Goal: Task Accomplishment & Management: Complete application form

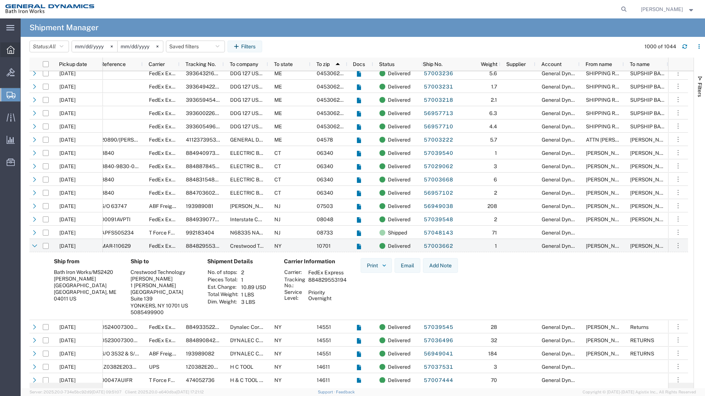
scroll to position [0, 176]
click at [11, 55] on div at bounding box center [10, 49] width 21 height 15
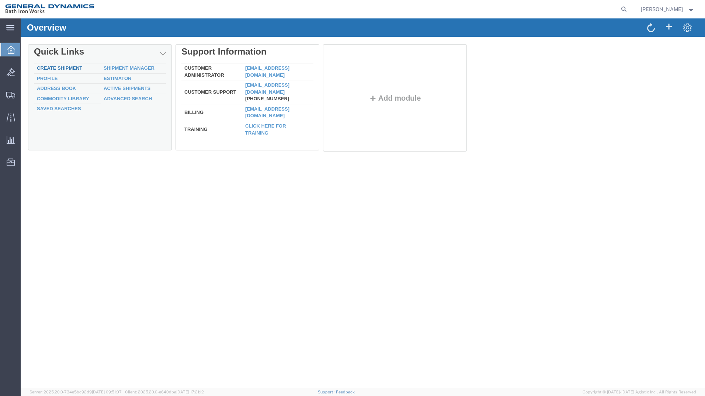
click at [62, 68] on link "Create Shipment" at bounding box center [59, 68] width 45 height 6
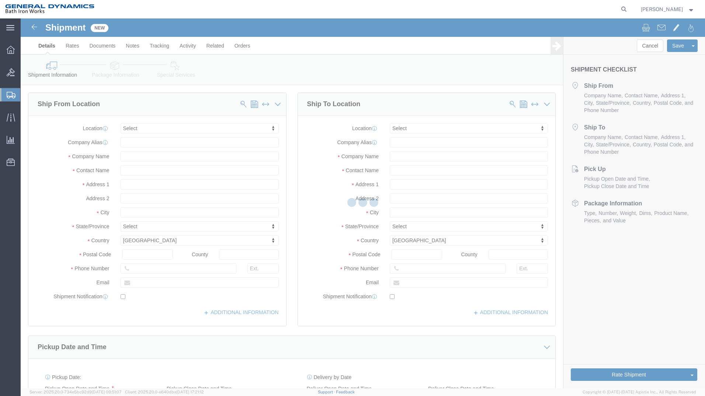
select select
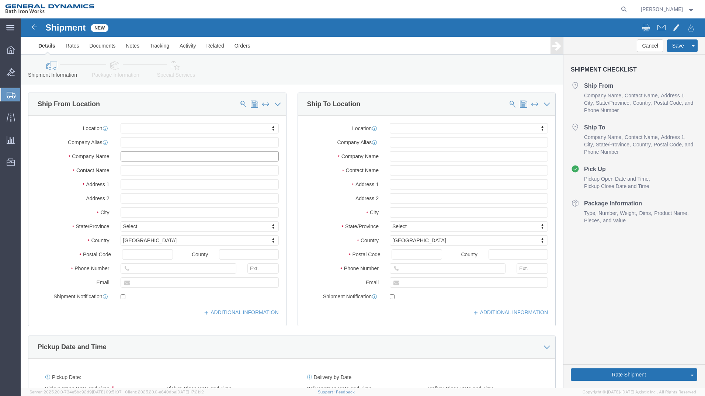
click input "text"
type input "TECNICO ~ MAYPORT"
click input "text"
type input "[PERSON_NAME]"
type input "[STREET_ADDRESS]"
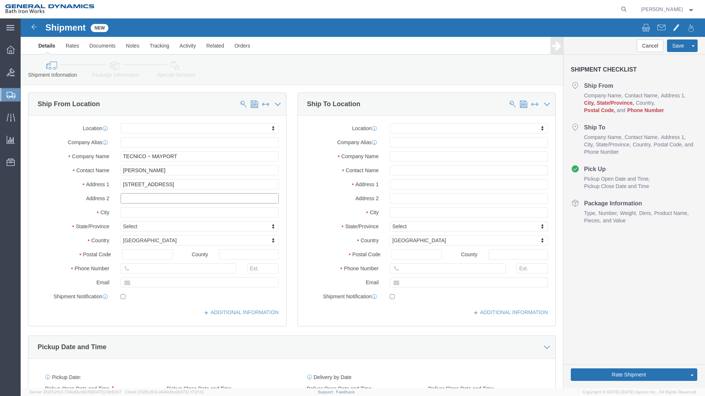
select select
type input "[GEOGRAPHIC_DATA]"
select select
type input "F"
type input "FL"
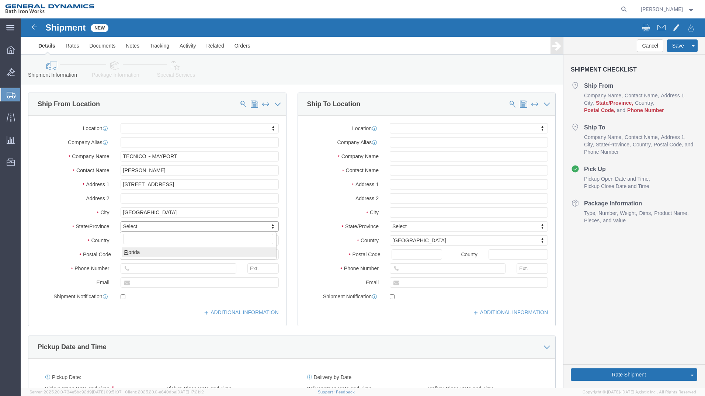
select select
select select "FL"
type input "32233"
select select
click input "[PERSON_NAME]"
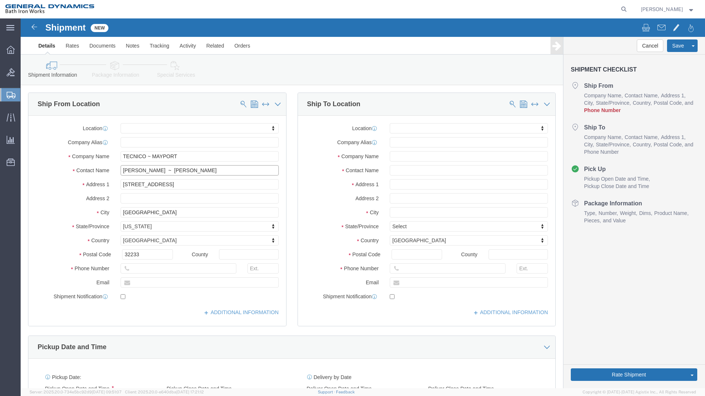
type input "[PERSON_NAME] ~ [PERSON_NAME]"
click input "text"
type input "[PHONE_NUMBER]"
type input "120"
click input "text"
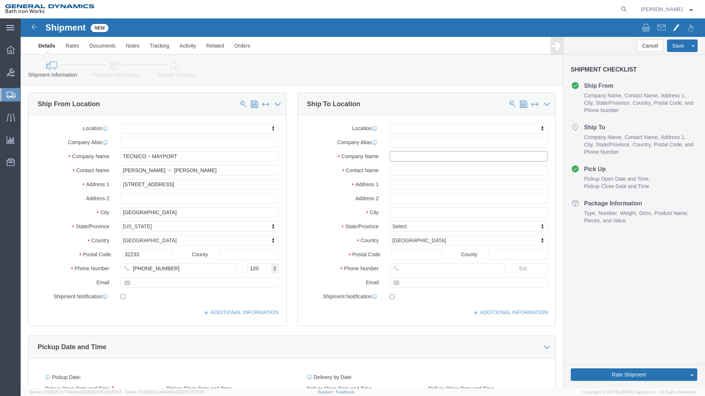
type input "N"
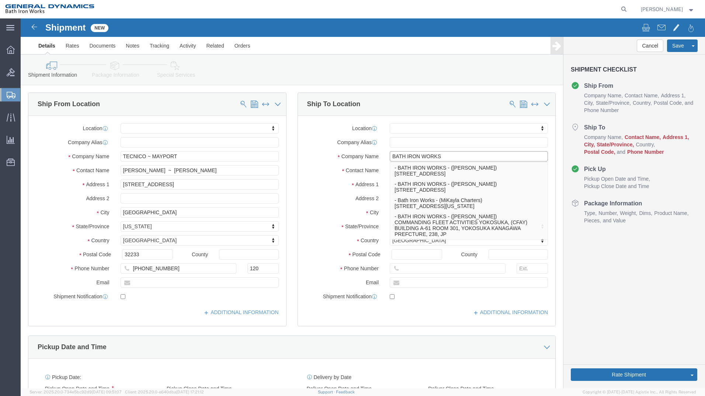
type input "BATH IRON WORKS"
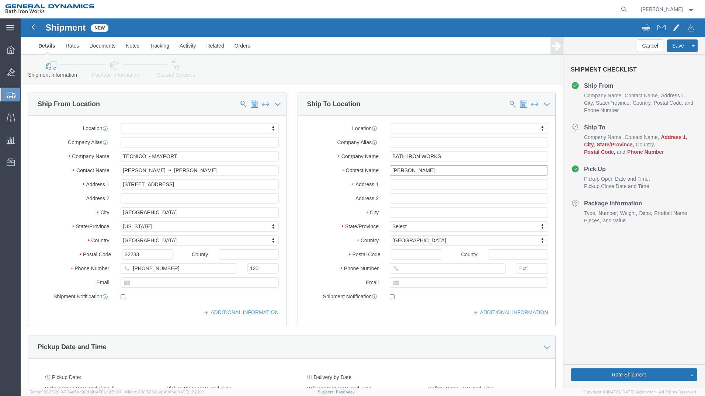
type input "[PERSON_NAME]"
type input "[GEOGRAPHIC_DATA]"
select select
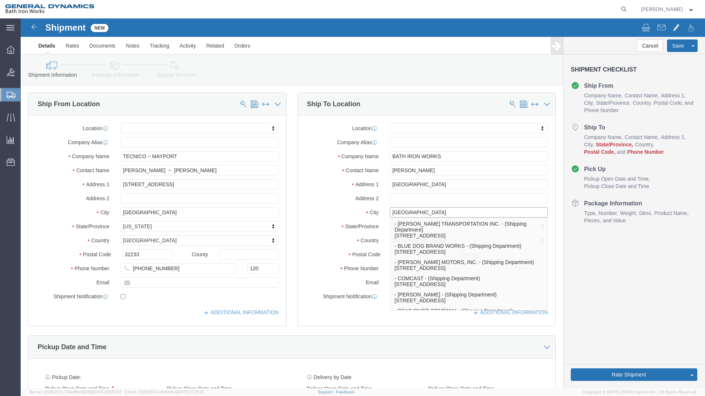
type input "[GEOGRAPHIC_DATA]"
select select
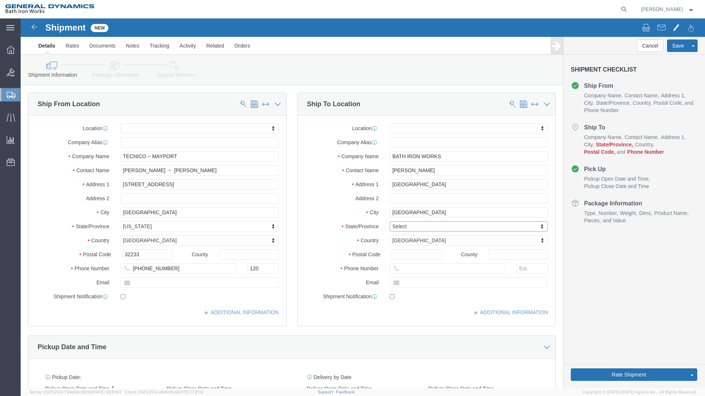
type input "M"
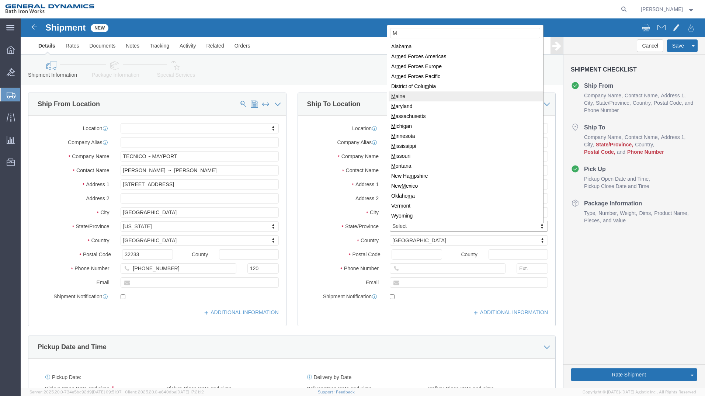
select select
select select "ME"
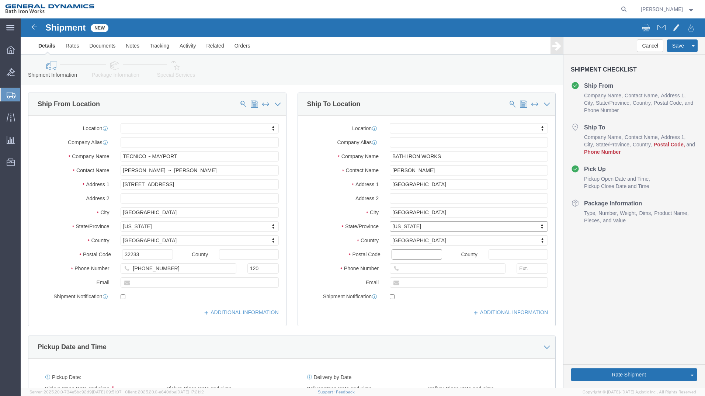
click input "Postal Code"
type input "04011"
select select
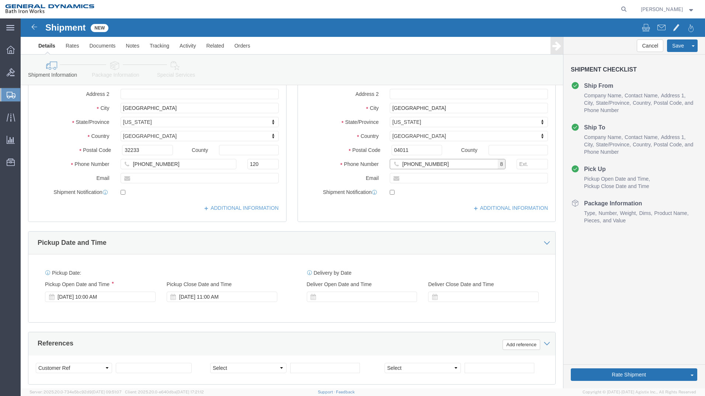
scroll to position [123, 0]
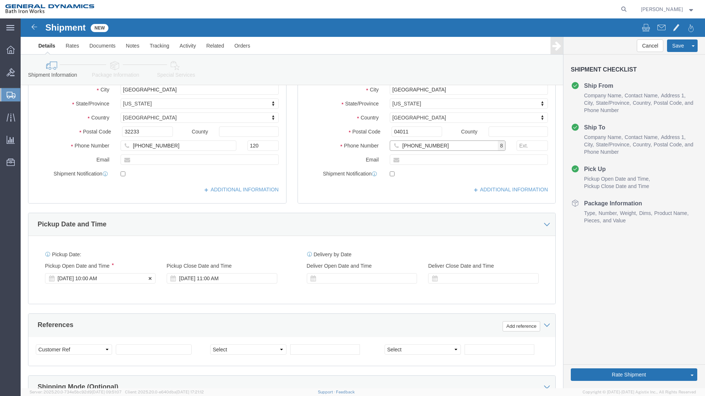
type input "[PHONE_NUMBER]"
click div "[DATE] 10:00 AM"
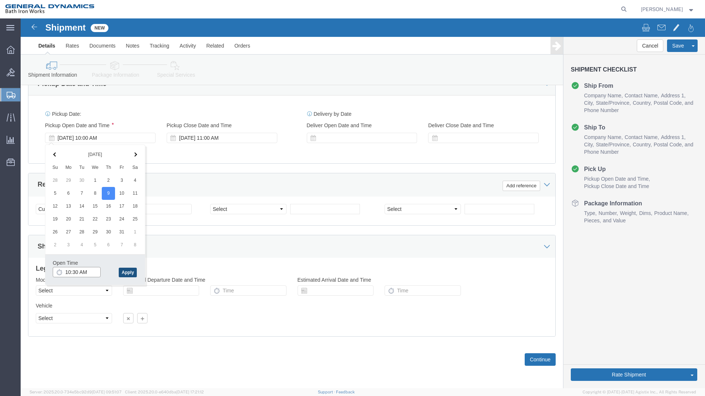
type input "10:30 AM"
click button "Apply"
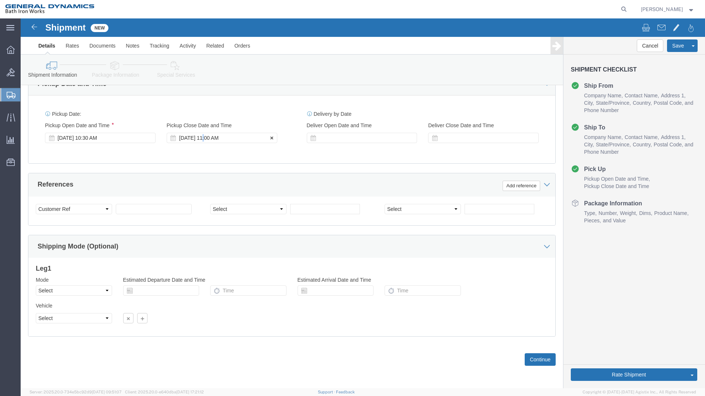
click div "[DATE] 11:00 AM"
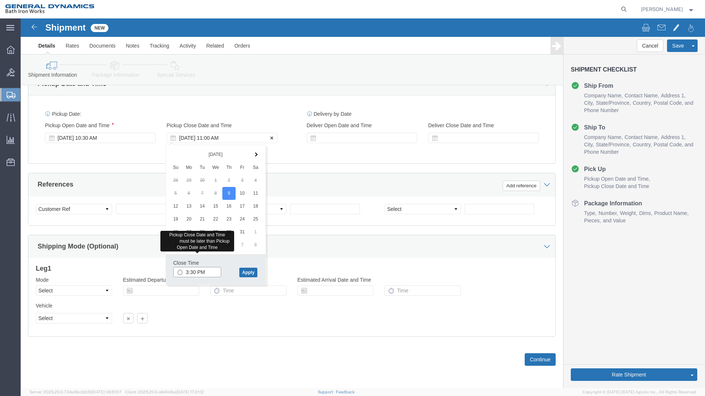
type input "3:30 PM"
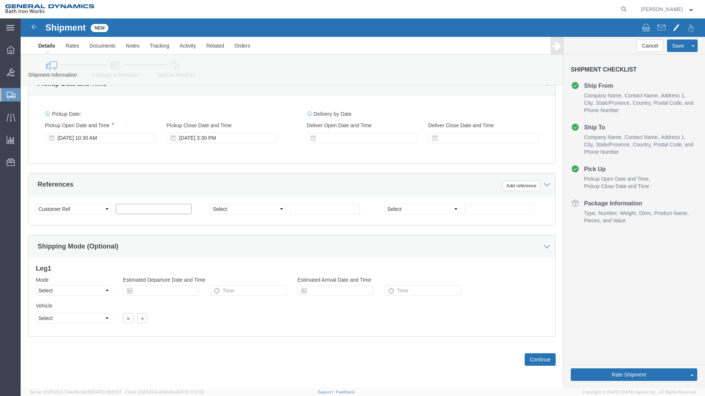
click input "text"
type input "DXC MATERIAL RETURN"
click select "Select Account Type Activity ID Airline Appointment Number ASN Batch Request # …"
select select "INVOICE"
click select "Select Account Type Activity ID Airline Appointment Number ASN Batch Request # …"
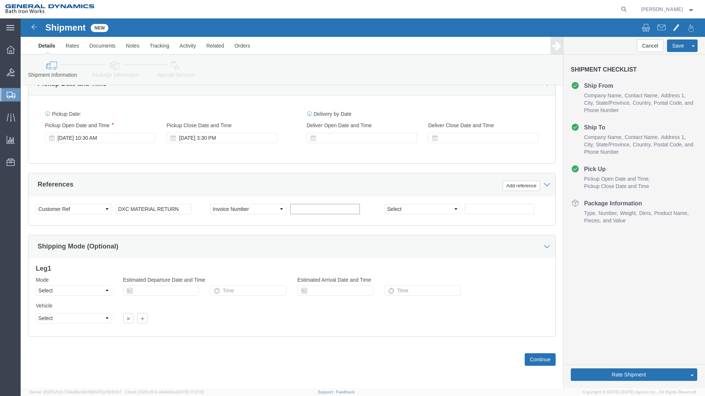
click input "text"
type input "7527-2610-2401"
click button "Continue"
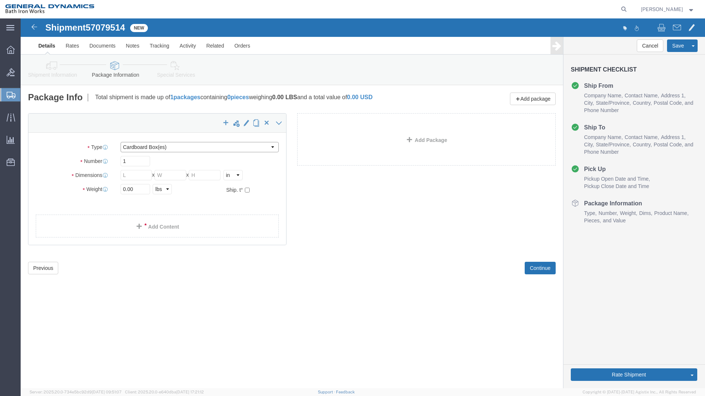
click select "Select Bale(s) Basket(s) Bolt(s) Bottle(s) Buckets Bulk Bundle(s) Can(s) Cardbo…"
select select "PSNS"
click select "Select Bale(s) Basket(s) Bolt(s) Bottle(s) Buckets Bulk Bundle(s) Can(s) Cardbo…"
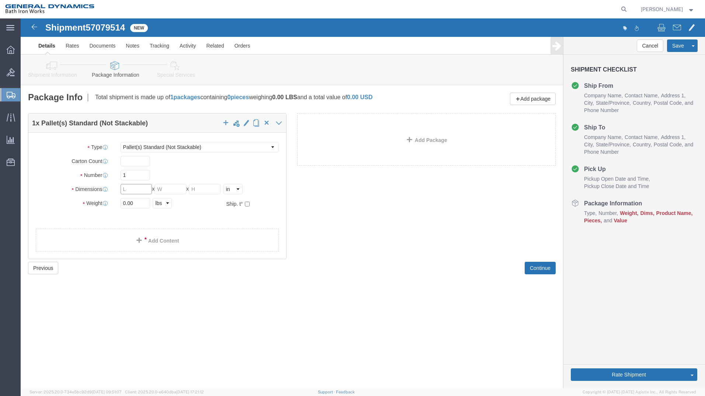
click input "text"
type input "48"
type input "40"
type input "30"
click input "0.00"
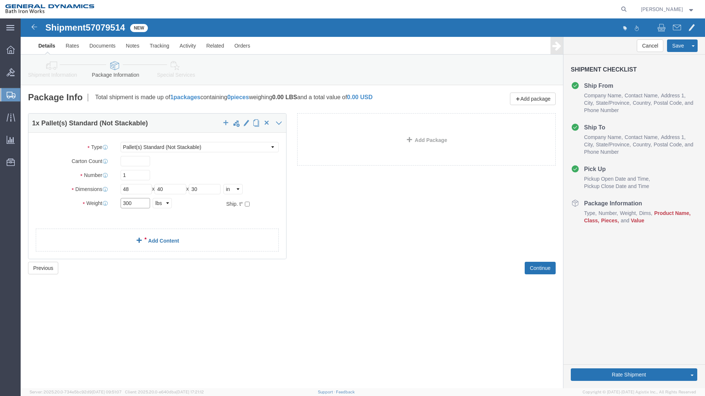
type input "300"
click div "1 x Pallet(s) Standard (Not Stackable) Package Type Select Bale(s) Basket(s) Bo…"
click link "Add Content"
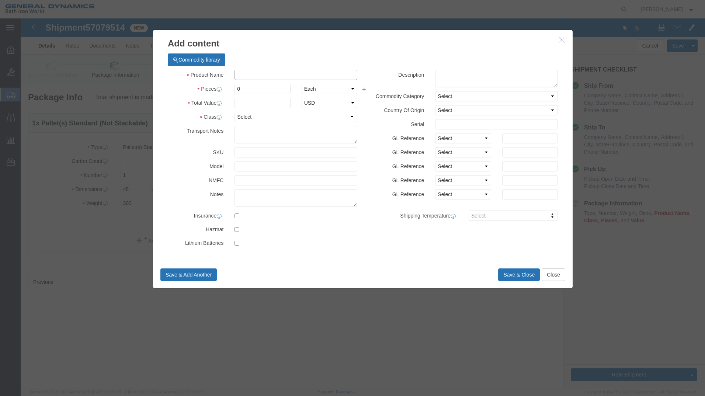
drag, startPoint x: 225, startPoint y: 52, endPoint x: 224, endPoint y: 56, distance: 4.2
click input "text"
type input "COMPUTER EQUIPMENT"
type input "1"
click select "Select Bag Barrels 100Board Feet Bottle Box Blister Pack Carats Can Capsule Car…"
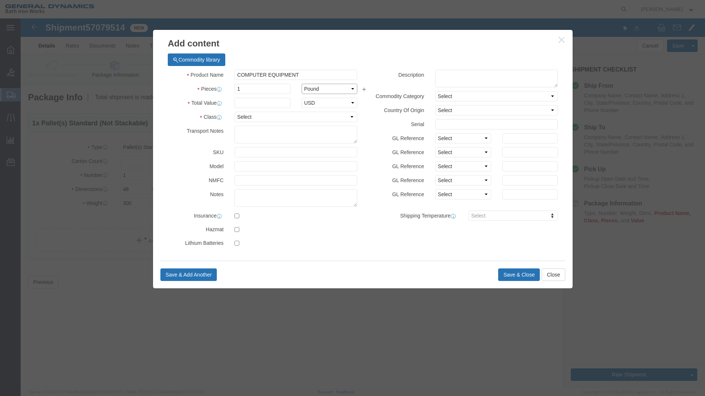
drag, startPoint x: 330, startPoint y: 69, endPoint x: 331, endPoint y: 73, distance: 4.1
click select "Select Bag Barrels 100Board Feet Bottle Box Blister Pack Carats Can Capsule Car…"
select select "PAC"
click select "Select Bag Barrels 100Board Feet Bottle Box Blister Pack Carats Can Capsule Car…"
click input "text"
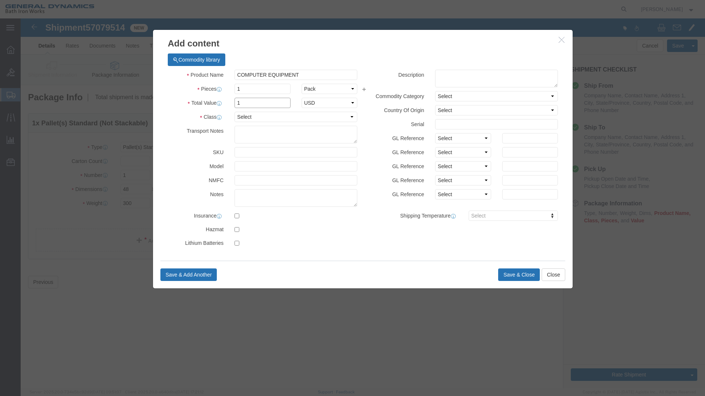
type input "1"
click select "Select 50 55 60 65 70 85 92.5 100 125 175 250 300 400"
select select "55"
click select "Select 50 55 60 65 70 85 92.5 100 125 175 250 300 400"
click button "Save & Close"
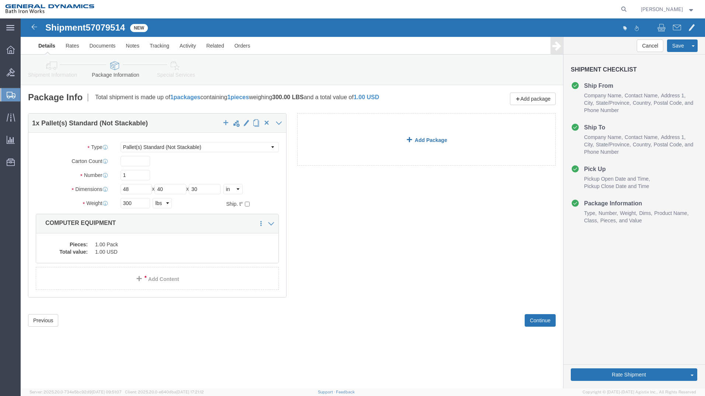
click link "Add Package"
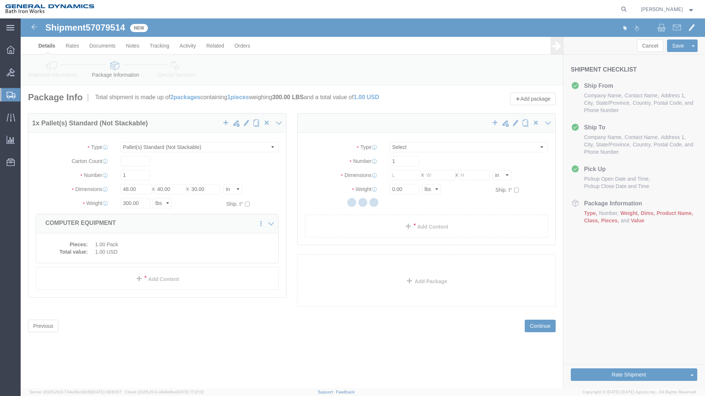
select select "PSNS"
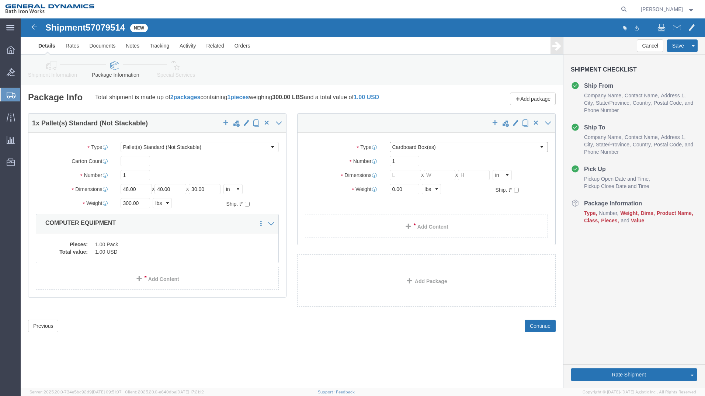
click select "Select Bale(s) Basket(s) Bolt(s) Bottle(s) Buckets Bulk Bundle(s) Can(s) Cardbo…"
select select "PSNS"
click select "Select Bale(s) Basket(s) Bolt(s) Bottle(s) Buckets Bulk Bundle(s) Can(s) Cardbo…"
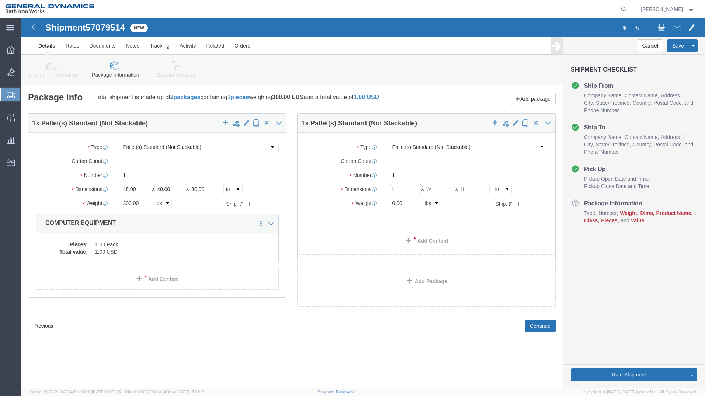
click input "text"
type input "48"
type input "40"
type input "26"
type input "300"
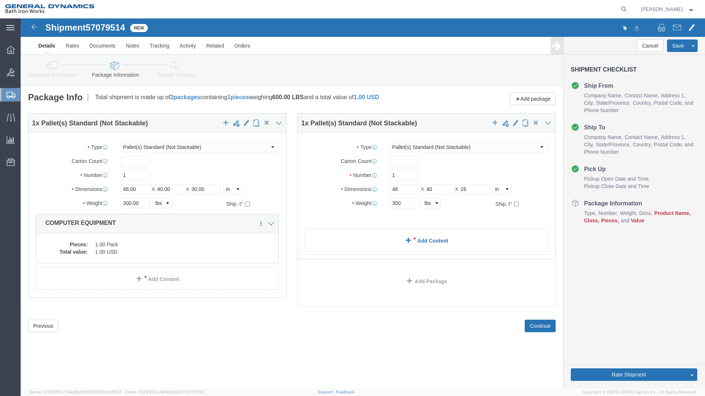
click div "1 x Pallet(s) Standard (Not Stackable) Package Type Select Bale(s) Basket(s) Bo…"
click link "Add Content"
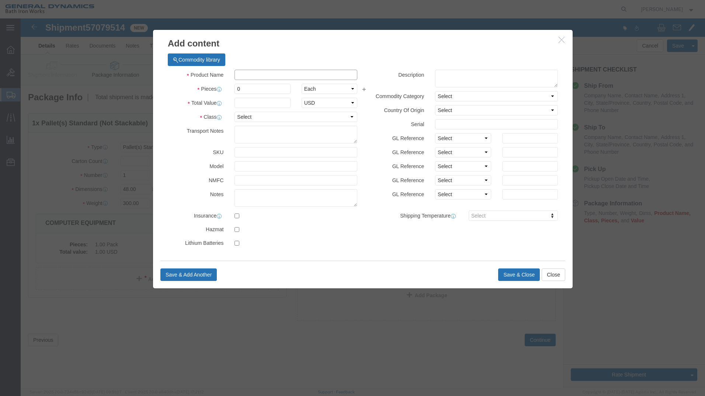
click input "text"
type input "MISC COMPUTER EQUIPMENT"
type input "1"
select select "PAC"
type input "1"
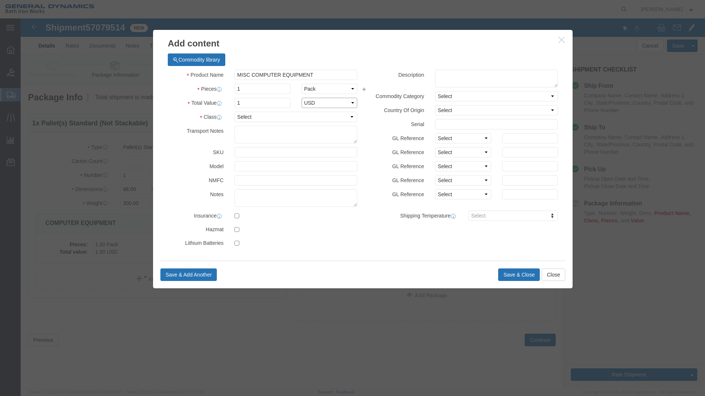
select select "USD"
select select "55"
click button "Save & Close"
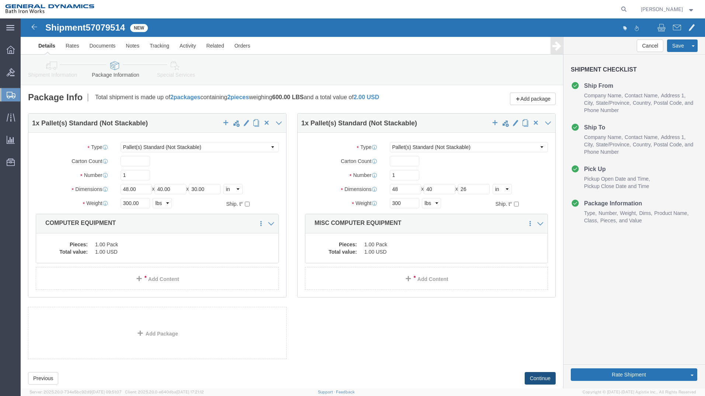
click button "Continue"
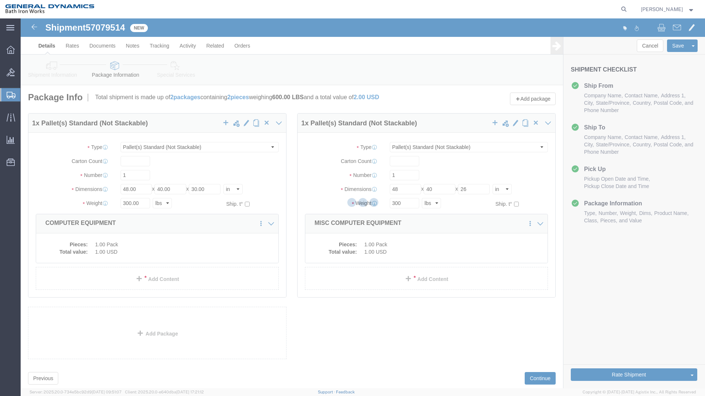
select select
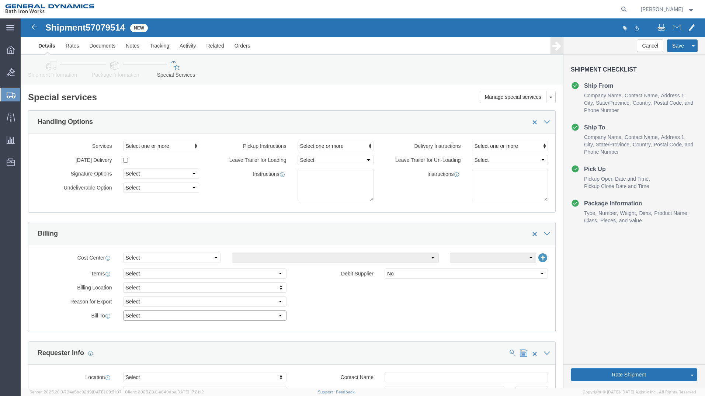
drag, startPoint x: 256, startPoint y: 297, endPoint x: 249, endPoint y: 297, distance: 6.6
click select "Select Recipient Account Sender/Shipper Third Party Account"
select select "RCPN"
click select "Select Recipient Account Sender/Shipper Third Party Account"
type input "BATH IRON WORKS"
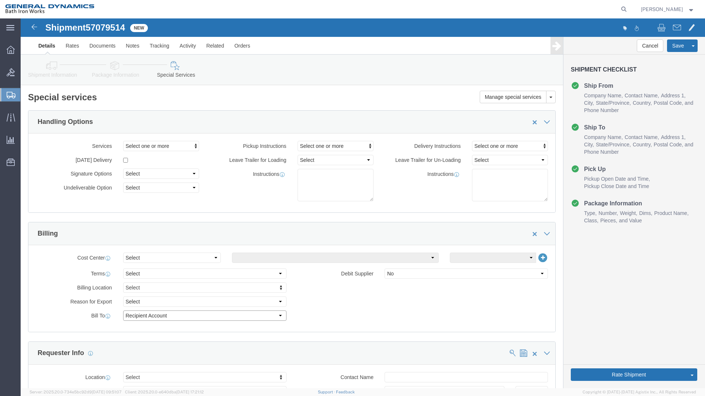
type input "[GEOGRAPHIC_DATA]"
select select "US"
select select "ME"
type input "[PHONE_NUMBER]"
type input "[PERSON_NAME]"
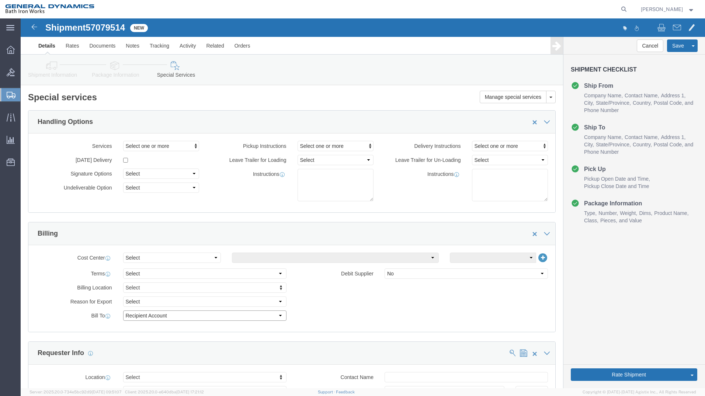
type input "[GEOGRAPHIC_DATA]"
type input "04011"
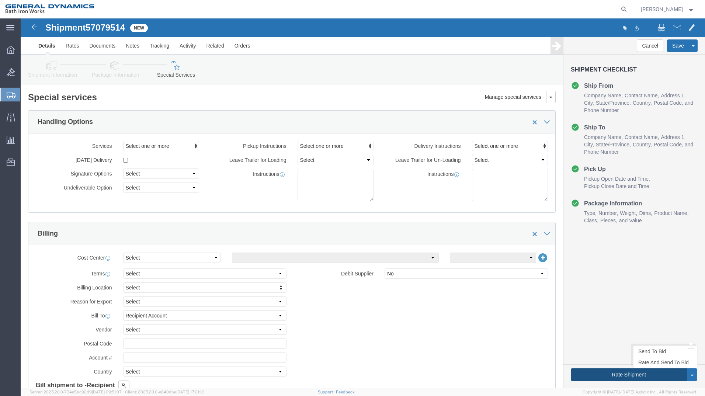
click button "Rate Shipment"
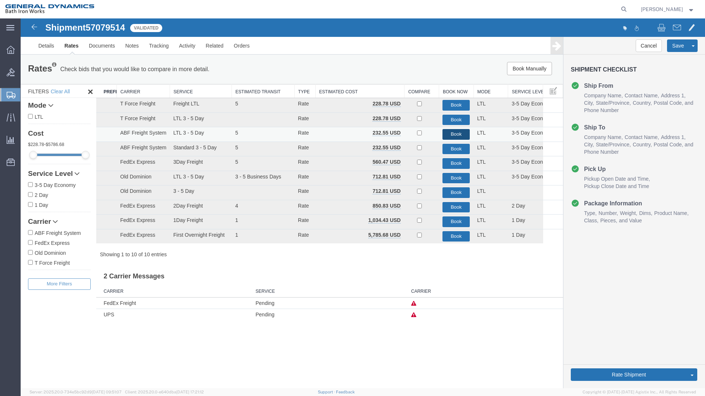
click at [460, 133] on button "Book" at bounding box center [456, 134] width 27 height 11
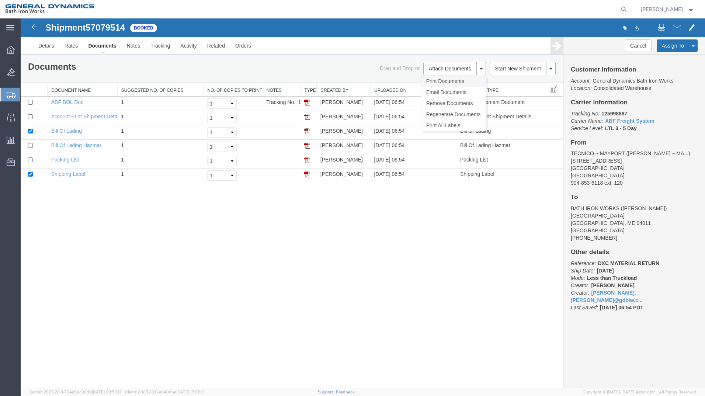
click at [436, 82] on link "Print Documents" at bounding box center [454, 81] width 64 height 11
drag, startPoint x: 468, startPoint y: 238, endPoint x: 486, endPoint y: 143, distance: 96.4
click at [470, 224] on div "Shipment 57079514 6 of 6 Booked Details Rates Documents Notes Tracking Activity…" at bounding box center [363, 203] width 685 height 370
click at [483, 68] on button at bounding box center [482, 68] width 10 height 13
click at [448, 80] on link "Print Documents" at bounding box center [454, 81] width 64 height 11
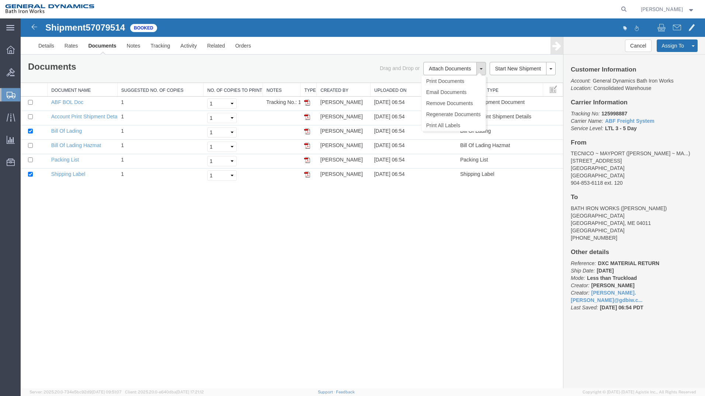
click at [374, 241] on div "Shipment 57079514 6 of 6 Booked Details Rates Documents Notes Tracking Activity…" at bounding box center [363, 203] width 685 height 370
